Goal: Contribute content

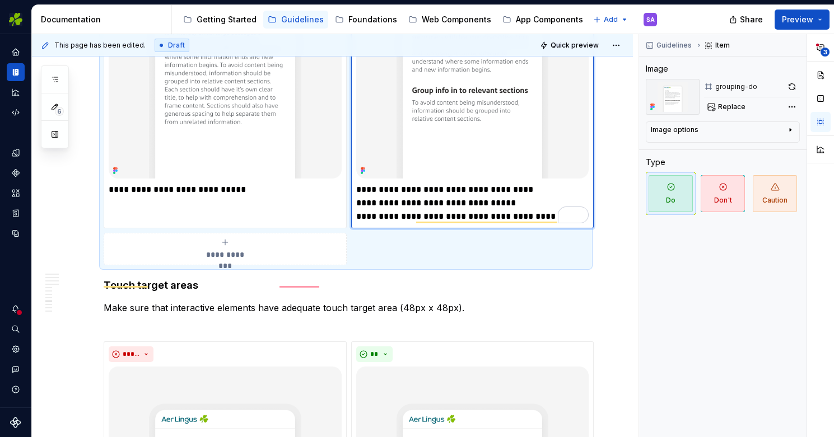
scroll to position [2599, 0]
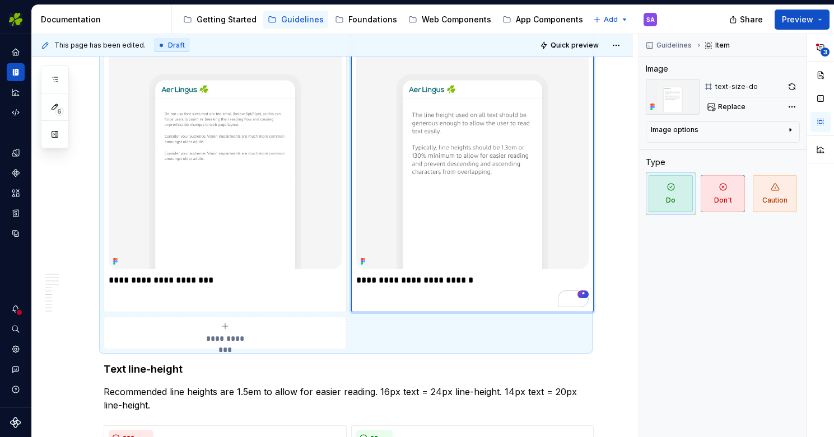
click at [450, 128] on img "To enrich screen reader interactions, please activate Accessibility in Grammarl…" at bounding box center [472, 153] width 233 height 233
click at [728, 108] on span "Replace" at bounding box center [731, 106] width 27 height 9
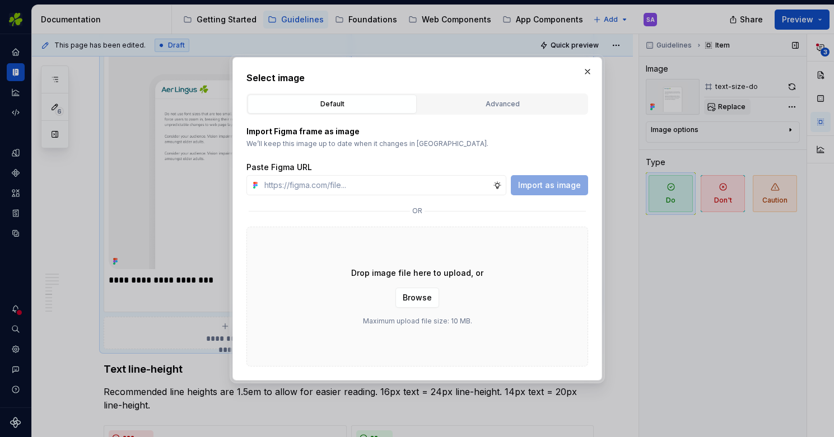
type textarea "*"
type input "[URL][DOMAIN_NAME]"
click at [550, 186] on span "Import as image" at bounding box center [549, 185] width 63 height 11
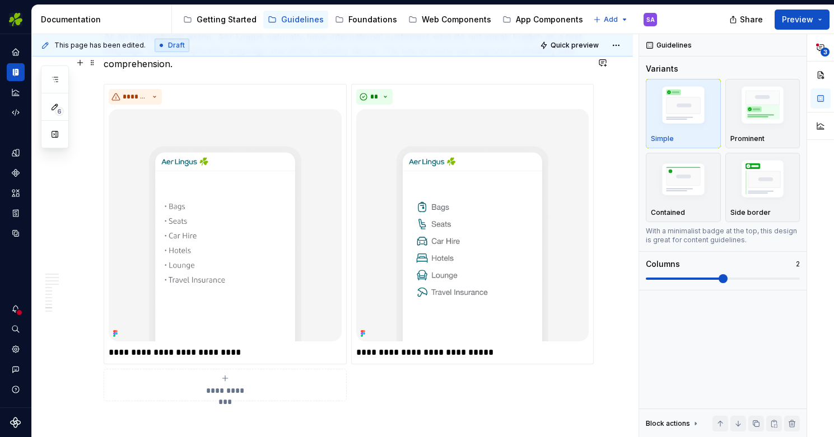
scroll to position [3344, 0]
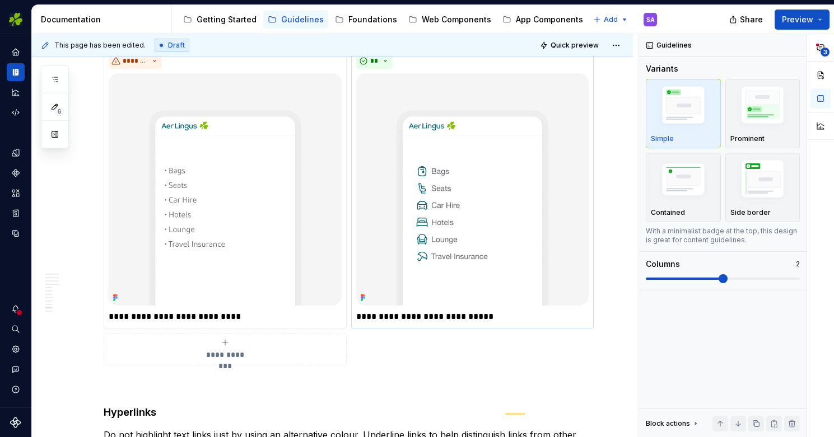
click at [419, 310] on p "**********" at bounding box center [472, 316] width 233 height 13
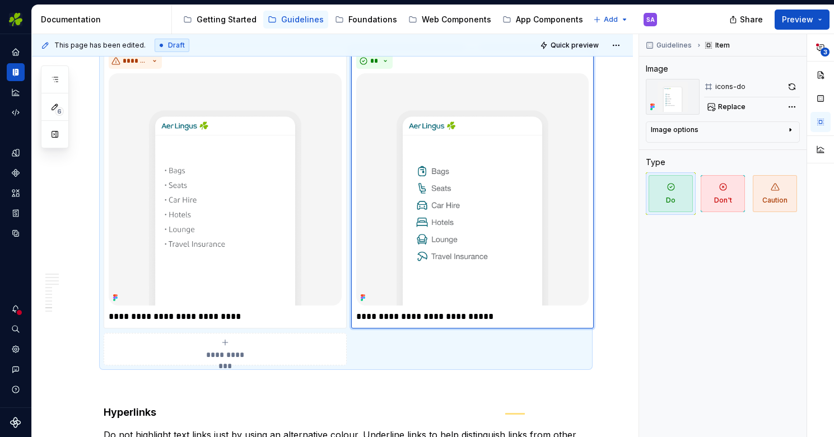
scroll to position [3281, 0]
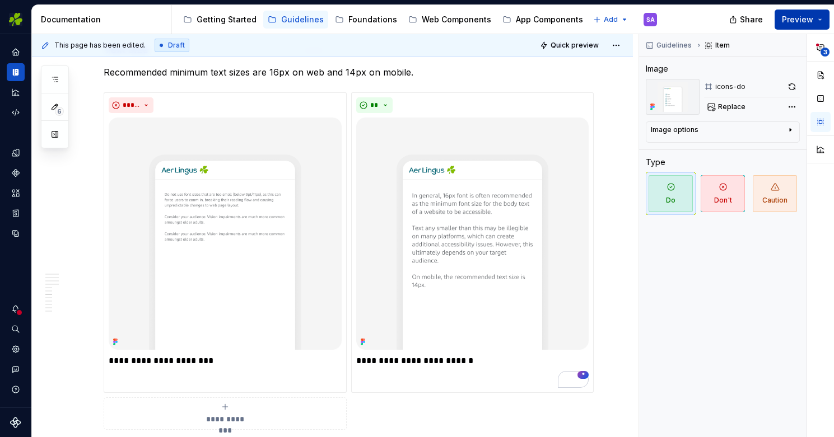
click at [791, 16] on span "Preview" at bounding box center [797, 19] width 31 height 11
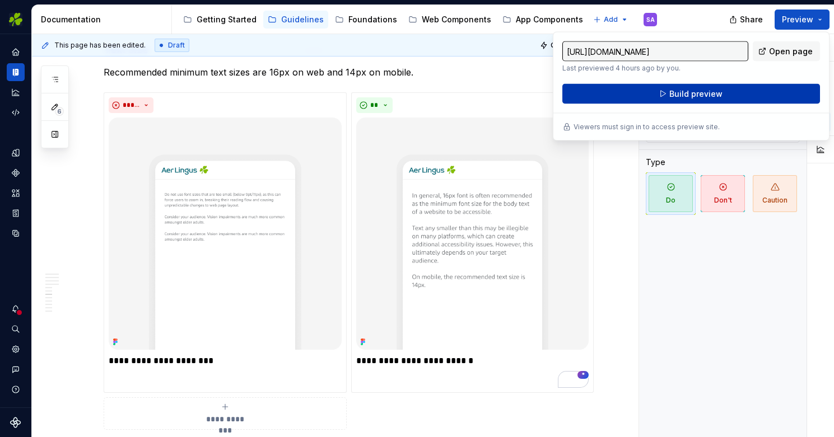
click at [667, 95] on button "Build preview" at bounding box center [691, 94] width 258 height 20
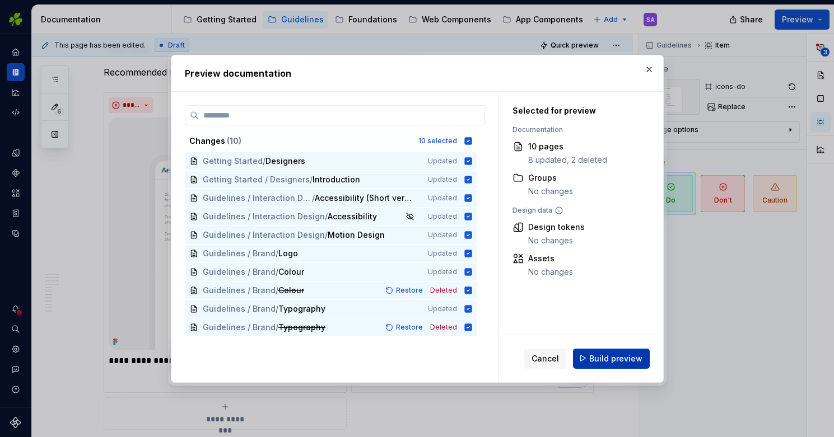
click at [621, 363] on span "Build preview" at bounding box center [615, 358] width 53 height 11
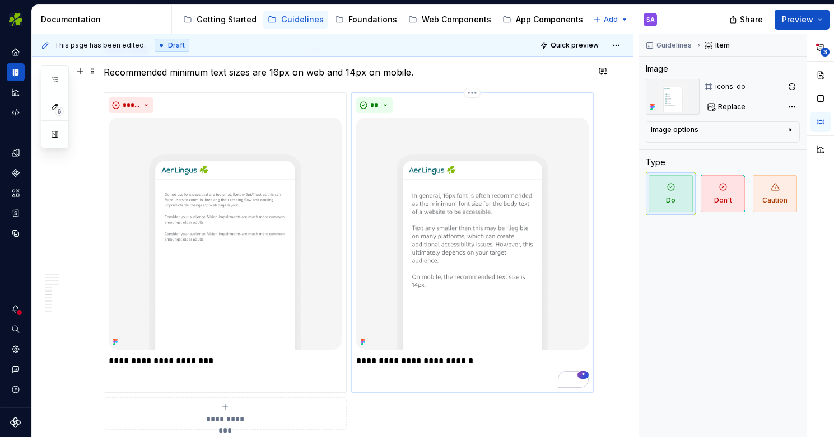
type textarea "*"
